Goal: Information Seeking & Learning: Learn about a topic

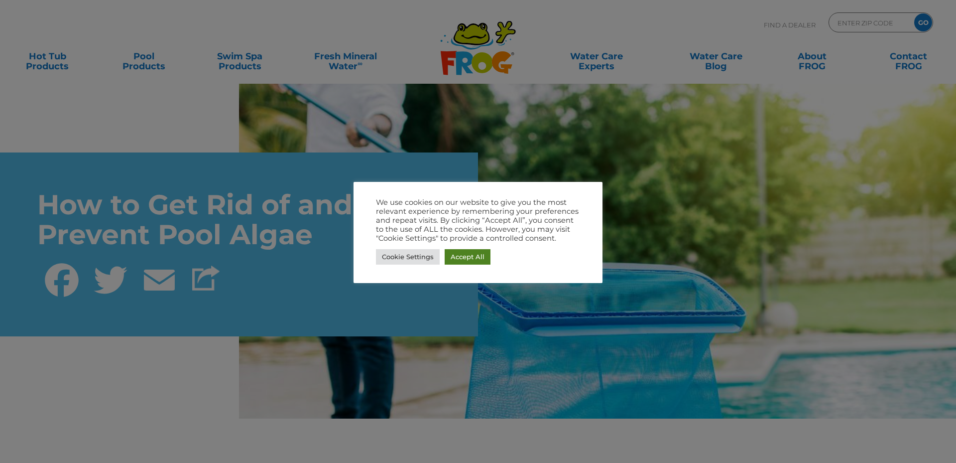
click at [473, 260] on link "Accept All" at bounding box center [468, 256] width 46 height 15
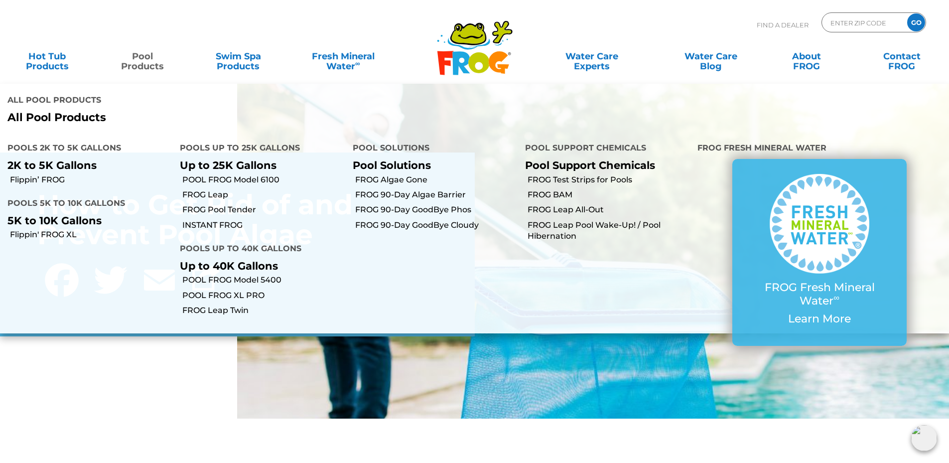
click at [145, 62] on link "Pool Products" at bounding box center [143, 56] width 74 height 20
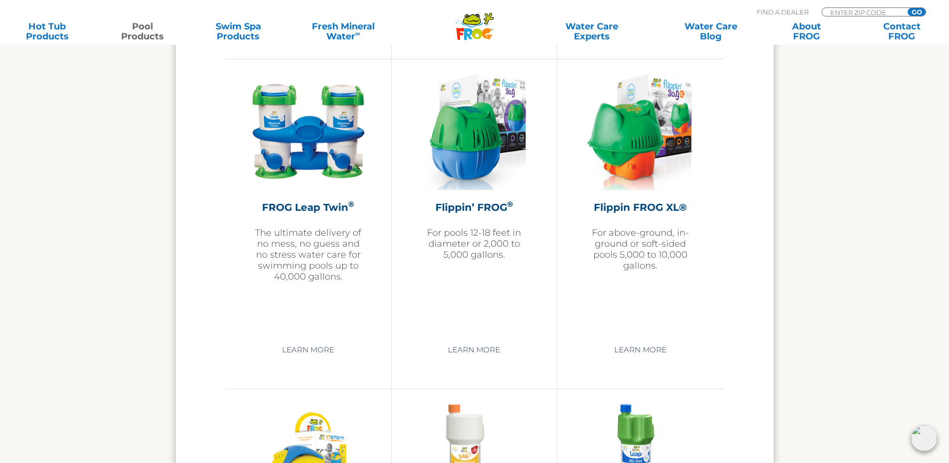
scroll to position [2290, 0]
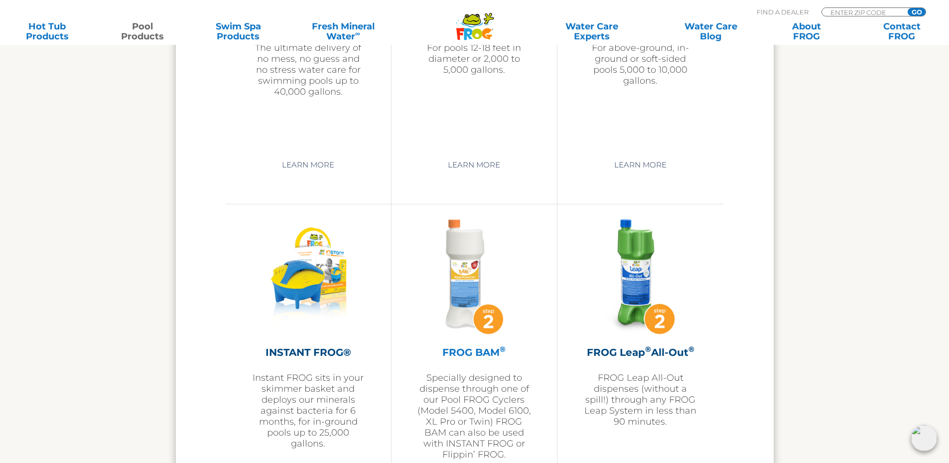
click at [487, 355] on h2 "FROG BAM ®" at bounding box center [474, 352] width 116 height 15
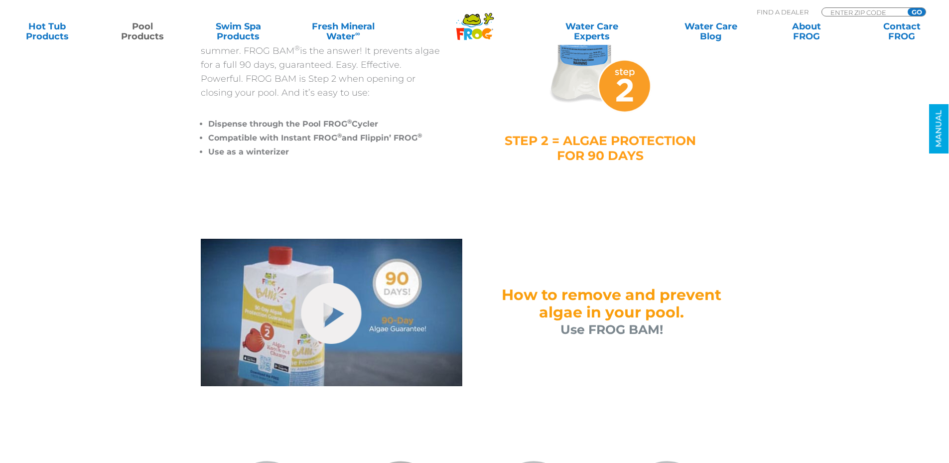
scroll to position [199, 0]
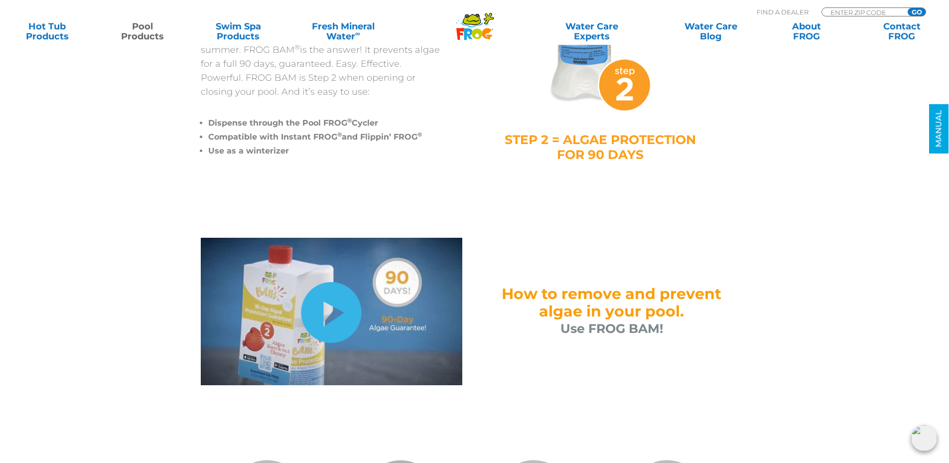
click at [329, 317] on link "hide-me" at bounding box center [331, 312] width 60 height 61
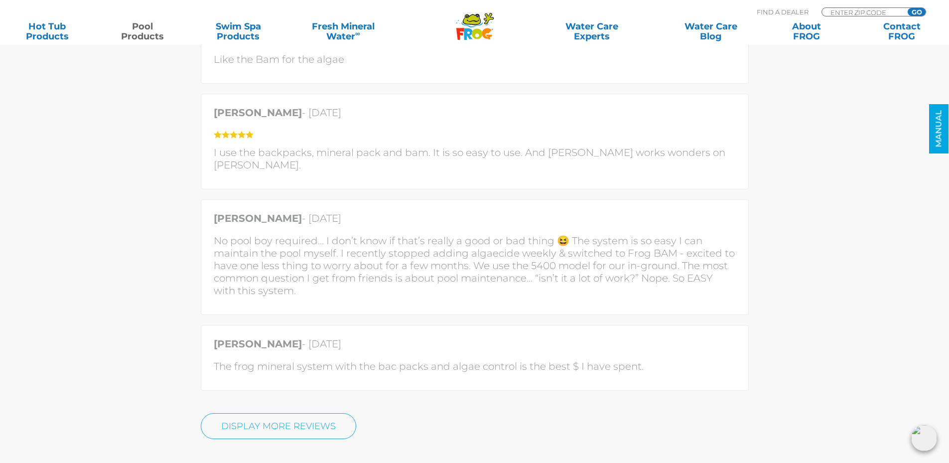
scroll to position [3137, 0]
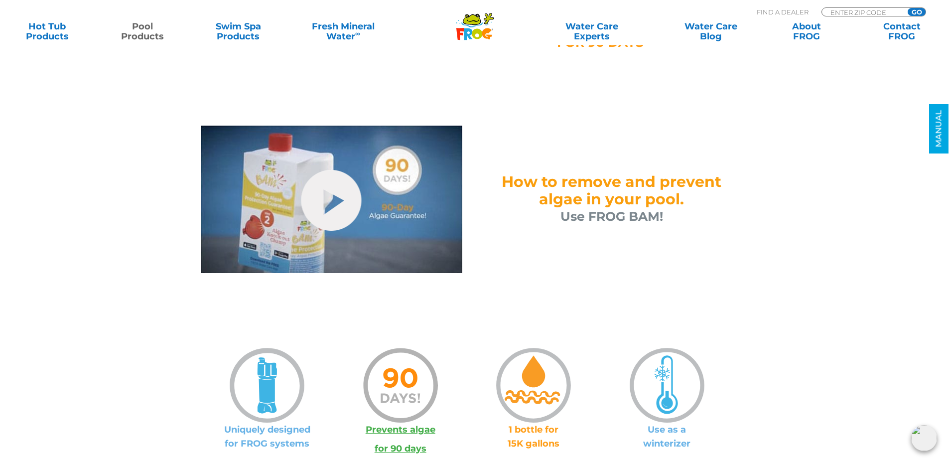
scroll to position [100, 0]
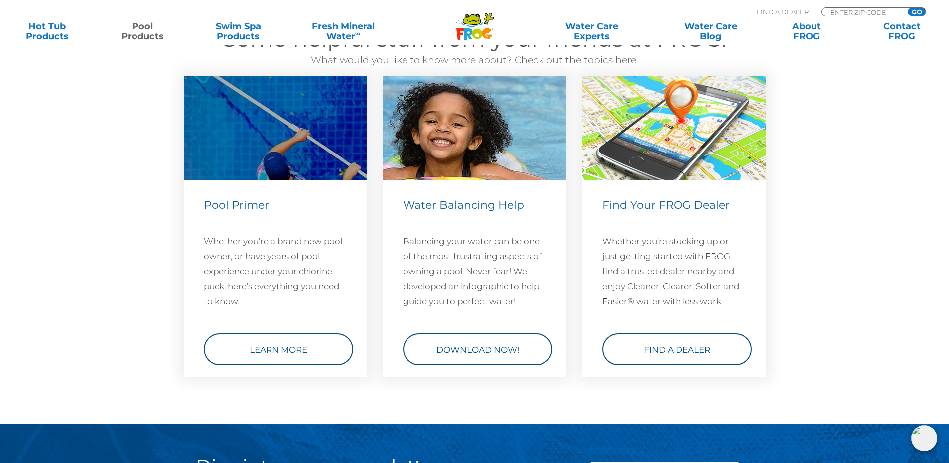
scroll to position [3535, 0]
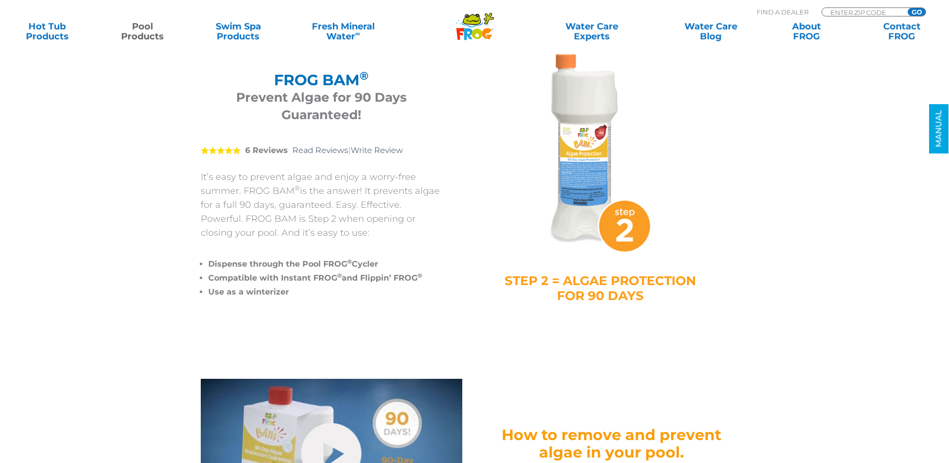
scroll to position [199, 0]
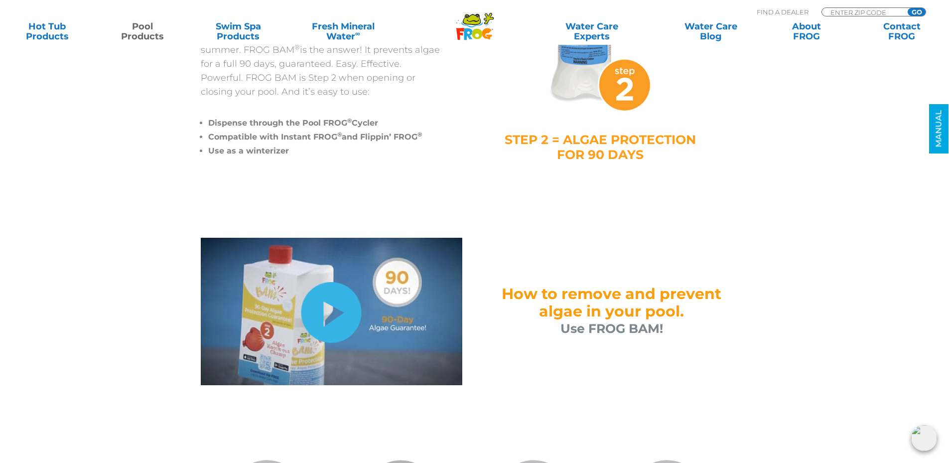
click at [350, 309] on link "hide-me" at bounding box center [331, 312] width 60 height 61
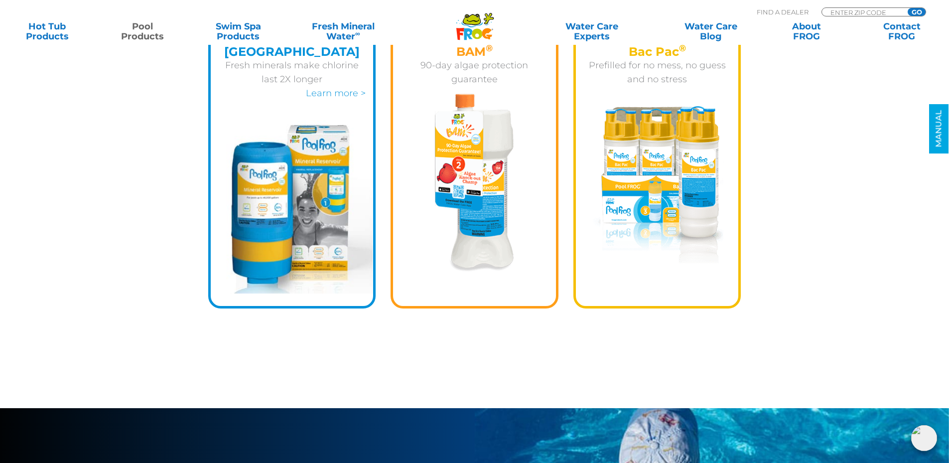
scroll to position [2290, 0]
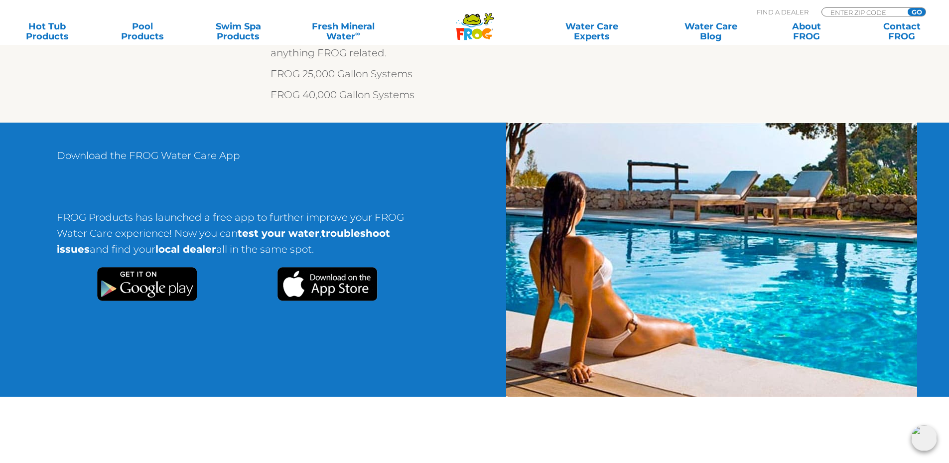
scroll to position [697, 0]
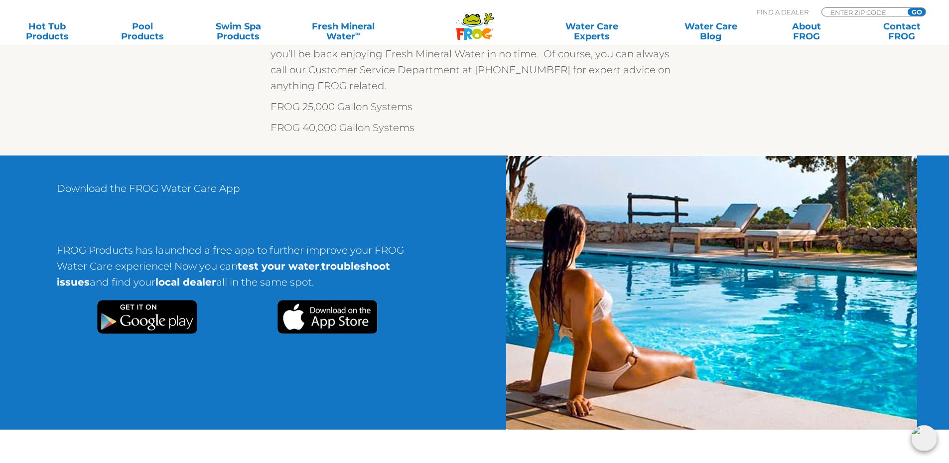
click at [327, 305] on img at bounding box center [327, 317] width 101 height 34
